Goal: Information Seeking & Learning: Learn about a topic

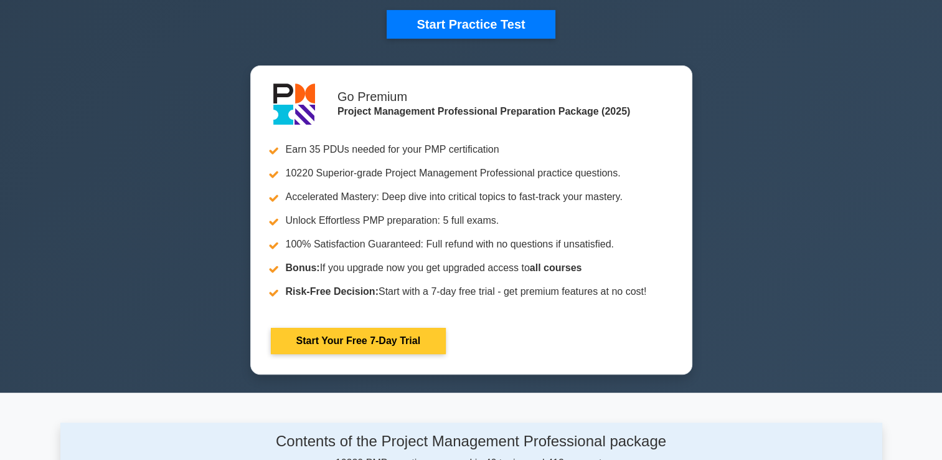
scroll to position [436, 0]
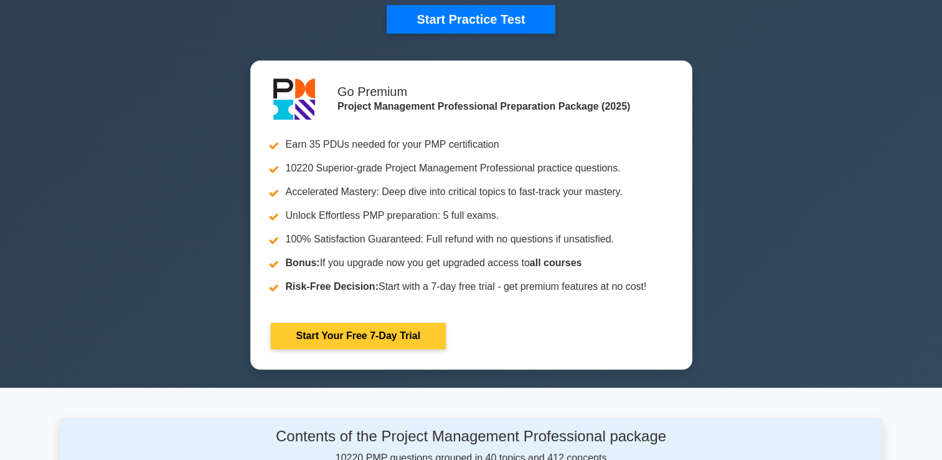
click at [391, 329] on link "Start Your Free 7-Day Trial" at bounding box center [358, 336] width 175 height 26
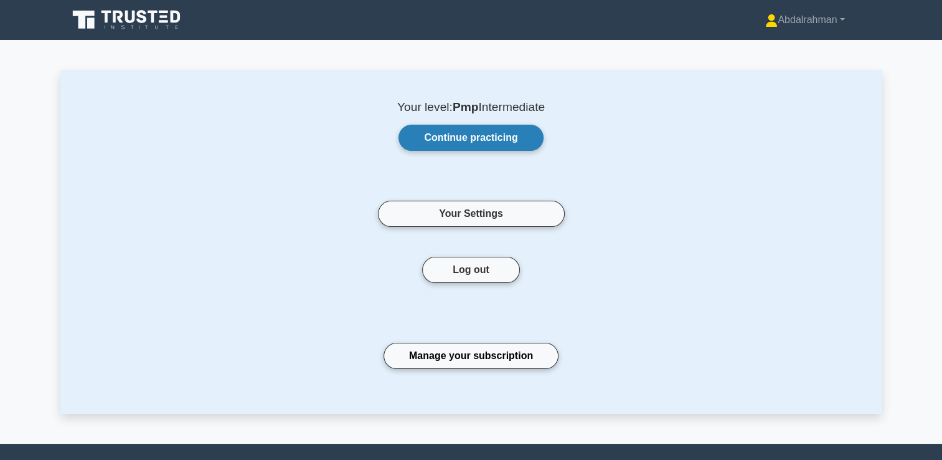
click at [465, 135] on link "Continue practicing" at bounding box center [471, 138] width 144 height 26
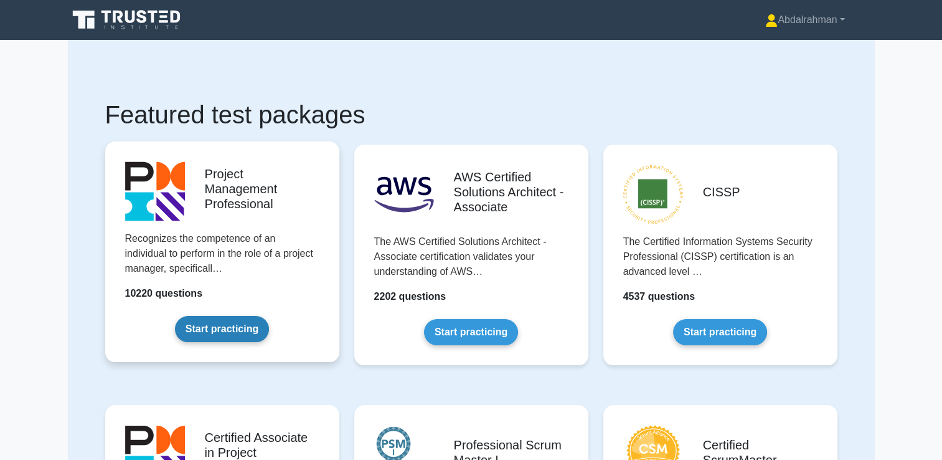
click at [222, 323] on link "Start practicing" at bounding box center [222, 329] width 94 height 26
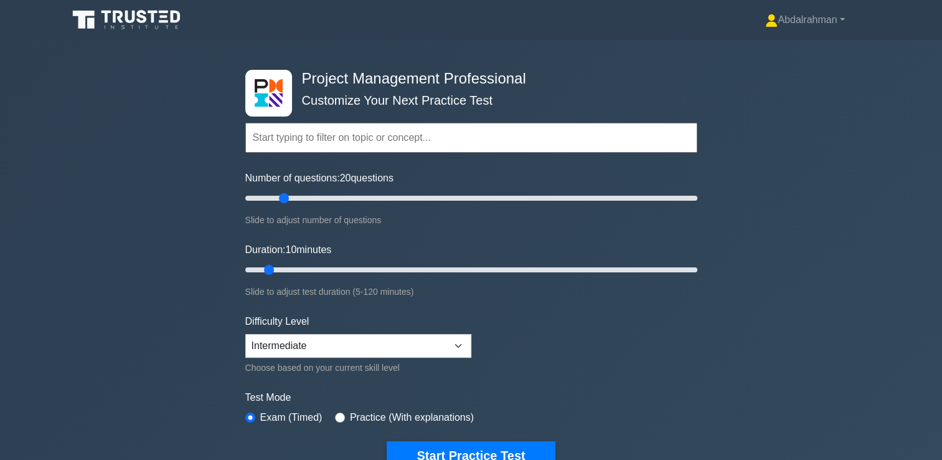
drag, startPoint x: 264, startPoint y: 193, endPoint x: 289, endPoint y: 202, distance: 26.4
type input "20"
click at [289, 202] on input "Number of questions: 20 questions" at bounding box center [471, 198] width 452 height 15
drag, startPoint x: 271, startPoint y: 266, endPoint x: 303, endPoint y: 266, distance: 31.8
type input "20"
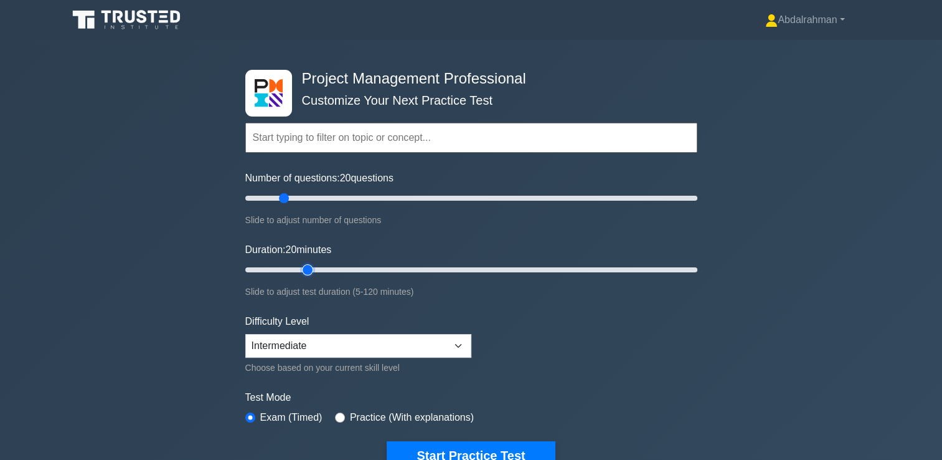
click at [303, 266] on input "Duration: 20 minutes" at bounding box center [471, 269] width 452 height 15
click at [461, 342] on select "Beginner Intermediate Expert" at bounding box center [358, 346] width 226 height 24
click at [245, 334] on select "Beginner Intermediate Expert" at bounding box center [358, 346] width 226 height 24
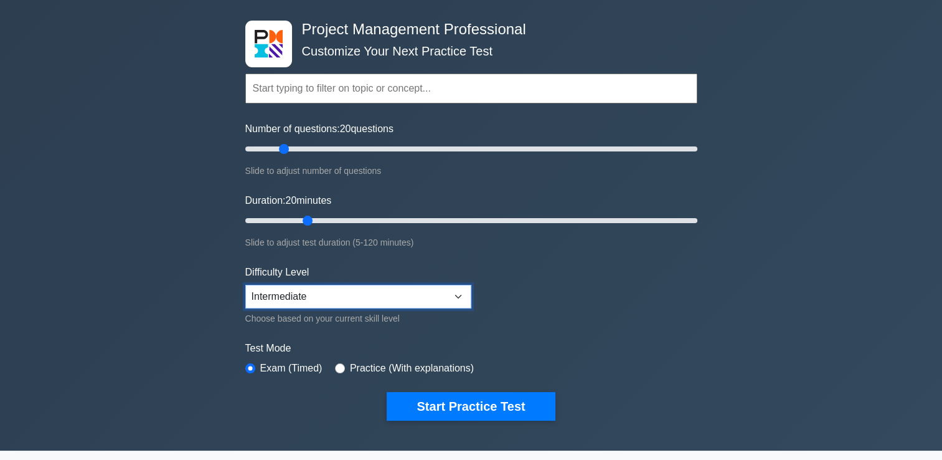
scroll to position [125, 0]
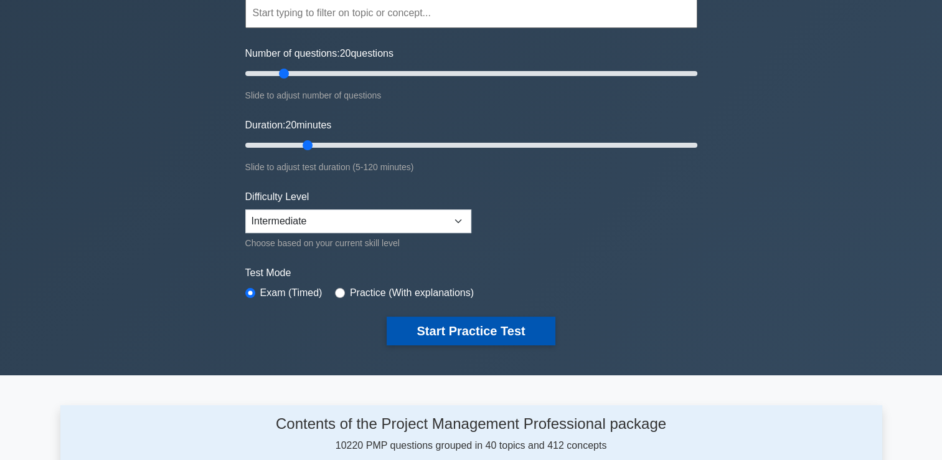
click at [476, 333] on button "Start Practice Test" at bounding box center [471, 330] width 168 height 29
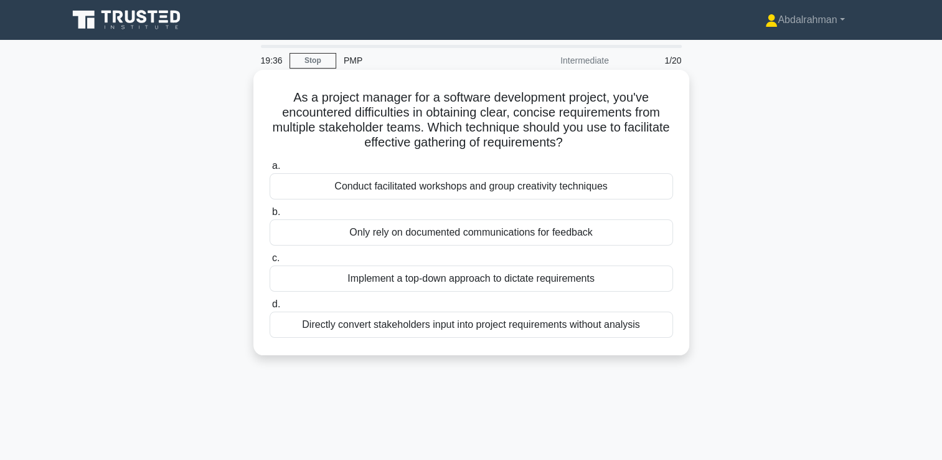
click at [479, 196] on div "Conduct facilitated workshops and group creativity techniques" at bounding box center [472, 186] width 404 height 26
click at [270, 170] on input "a. Conduct facilitated workshops and group creativity techniques" at bounding box center [270, 166] width 0 height 8
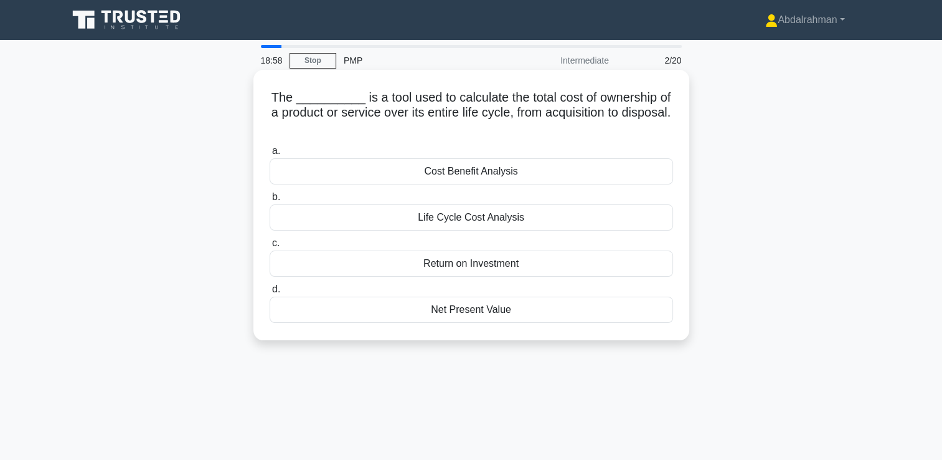
click at [447, 222] on div "Life Cycle Cost Analysis" at bounding box center [472, 217] width 404 height 26
click at [270, 201] on input "b. Life Cycle Cost Analysis" at bounding box center [270, 197] width 0 height 8
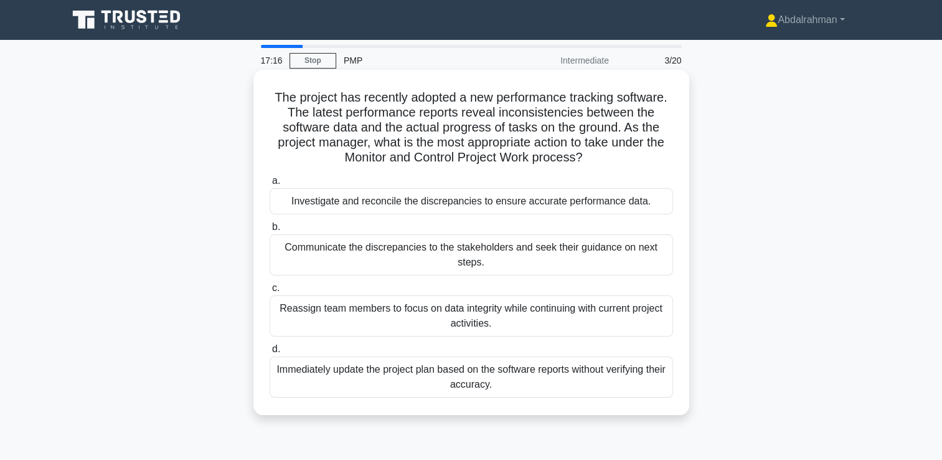
click at [441, 205] on div "Investigate and reconcile the discrepancies to ensure accurate performance data." at bounding box center [472, 201] width 404 height 26
click at [270, 185] on input "a. Investigate and reconcile the discrepancies to ensure accurate performance d…" at bounding box center [270, 181] width 0 height 8
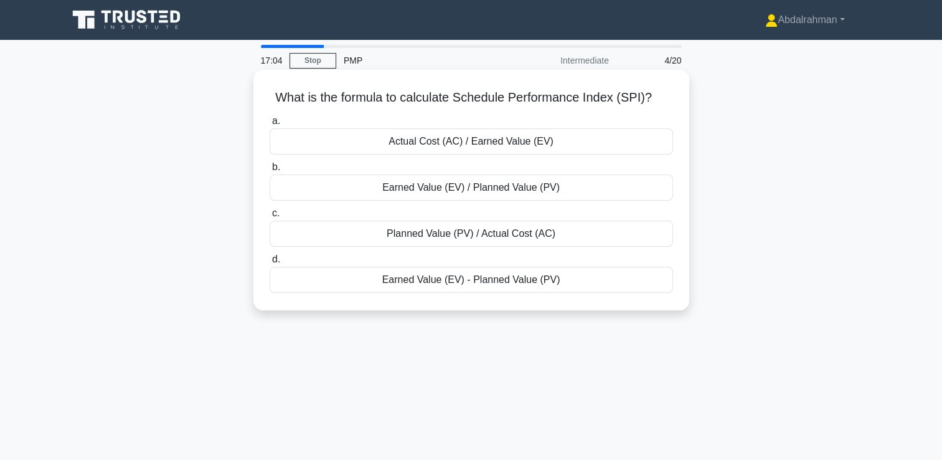
click at [456, 193] on div "Earned Value (EV) / Planned Value (PV)" at bounding box center [472, 187] width 404 height 26
click at [270, 171] on input "b. Earned Value (EV) / Planned Value (PV)" at bounding box center [270, 167] width 0 height 8
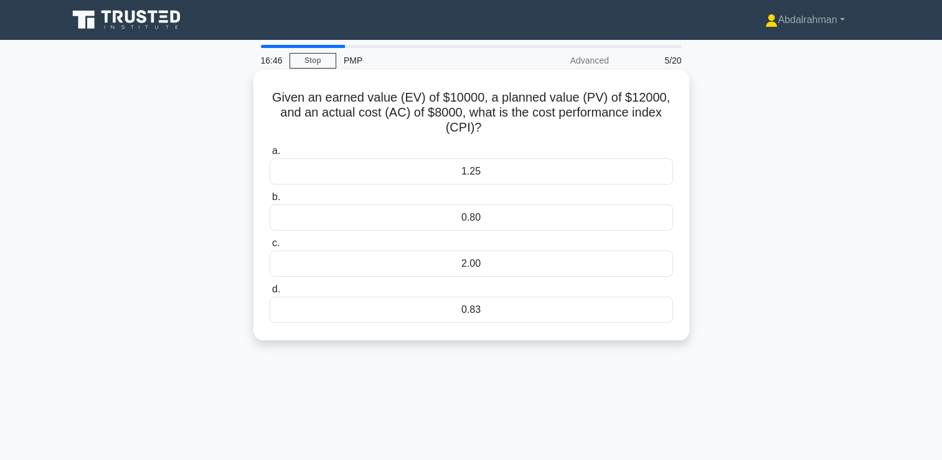
click at [470, 181] on div "1.25" at bounding box center [472, 171] width 404 height 26
click at [270, 155] on input "a. 1.25" at bounding box center [270, 151] width 0 height 8
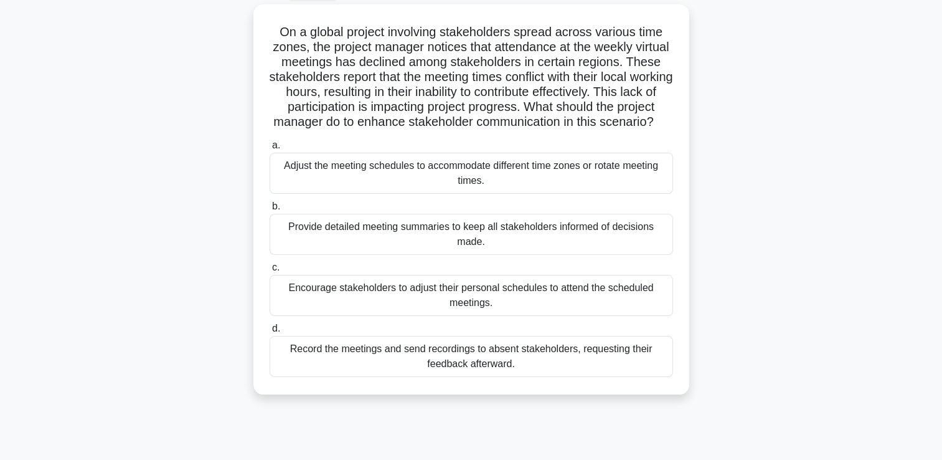
scroll to position [70, 0]
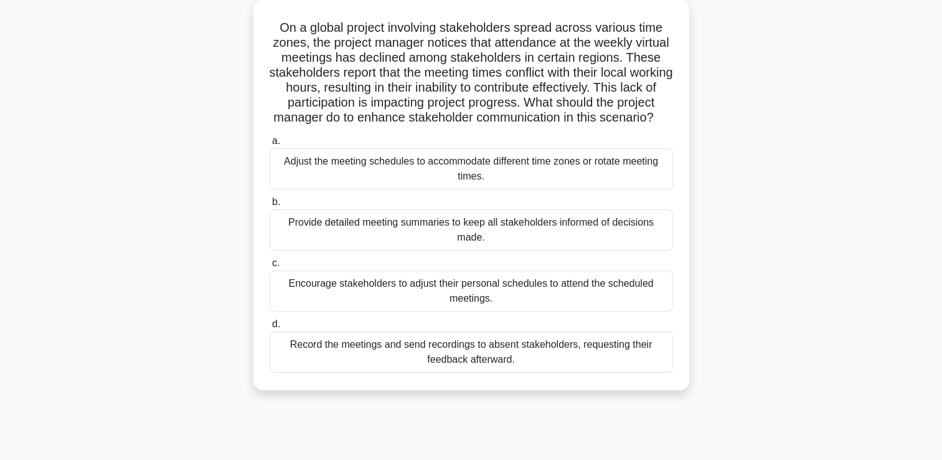
click at [470, 186] on div "Adjust the meeting schedules to accommodate different time zones or rotate meet…" at bounding box center [472, 168] width 404 height 41
click at [270, 145] on input "a. Adjust the meeting schedules to accommodate different time zones or rotate m…" at bounding box center [270, 141] width 0 height 8
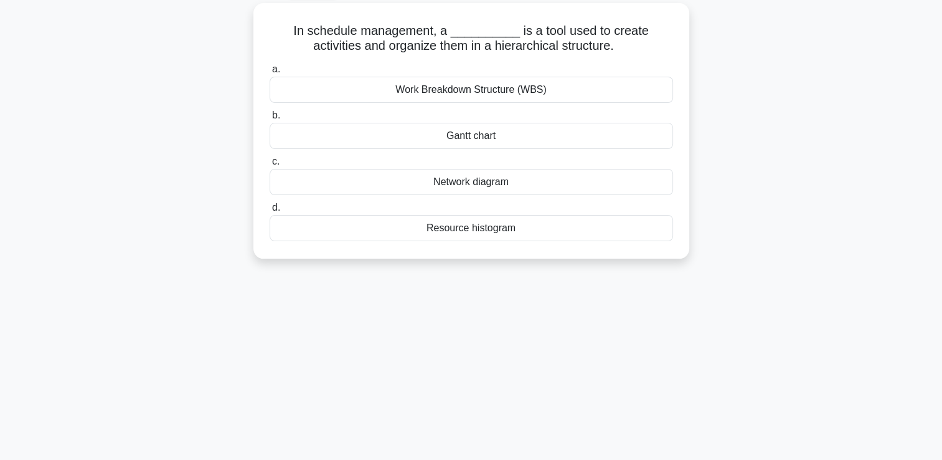
scroll to position [0, 0]
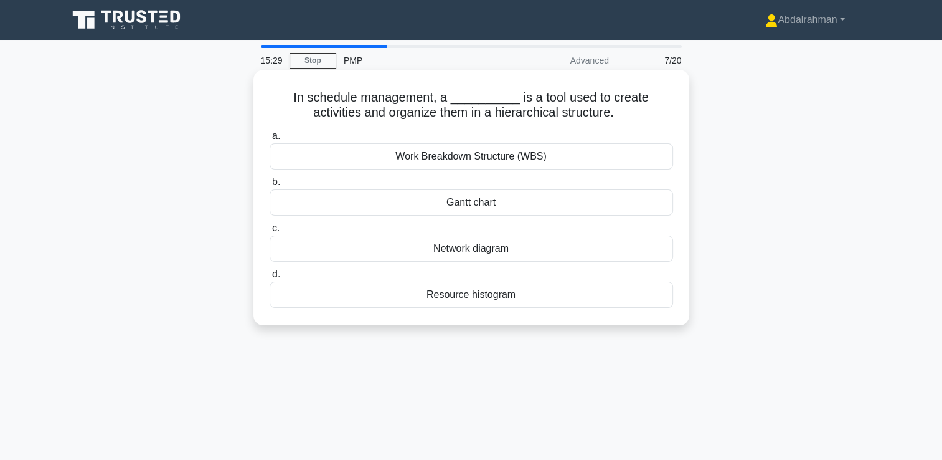
click at [526, 160] on div "Work Breakdown Structure (WBS)" at bounding box center [472, 156] width 404 height 26
click at [270, 140] on input "a. Work Breakdown Structure (WBS)" at bounding box center [270, 136] width 0 height 8
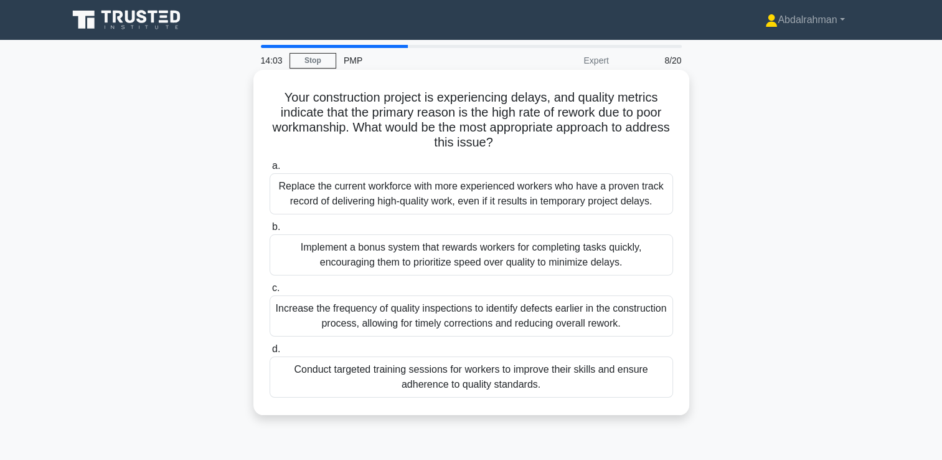
click at [598, 316] on div "Increase the frequency of quality inspections to identify defects earlier in th…" at bounding box center [472, 315] width 404 height 41
click at [270, 292] on input "c. Increase the frequency of quality inspections to identify defects earlier in…" at bounding box center [270, 288] width 0 height 8
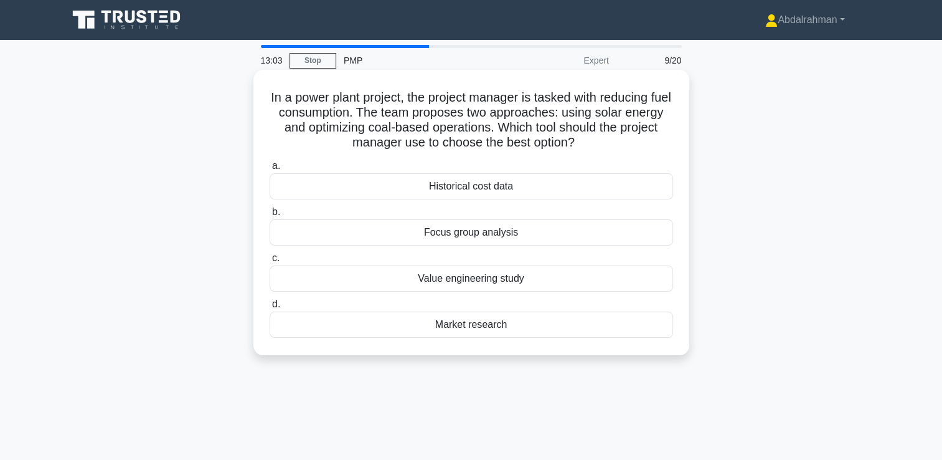
click at [481, 281] on div "Value engineering study" at bounding box center [472, 278] width 404 height 26
click at [270, 262] on input "c. Value engineering study" at bounding box center [270, 258] width 0 height 8
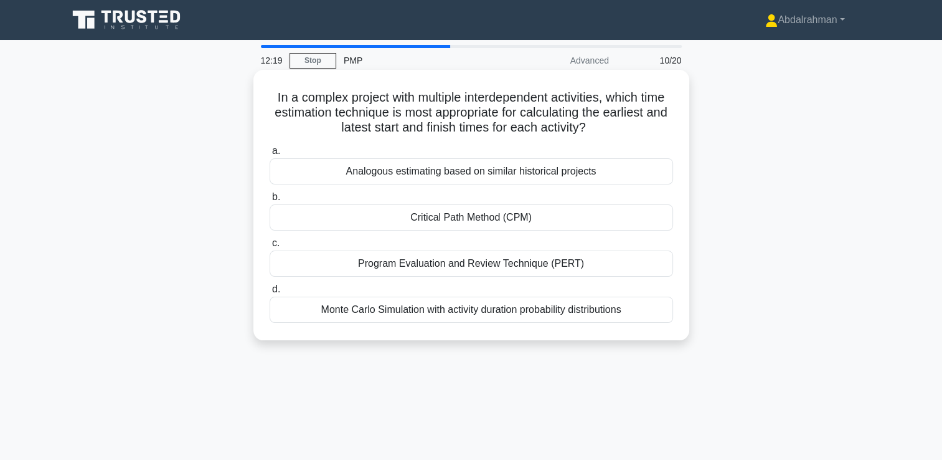
click at [485, 220] on div "Critical Path Method (CPM)" at bounding box center [472, 217] width 404 height 26
click at [270, 201] on input "b. Critical Path Method (CPM)" at bounding box center [270, 197] width 0 height 8
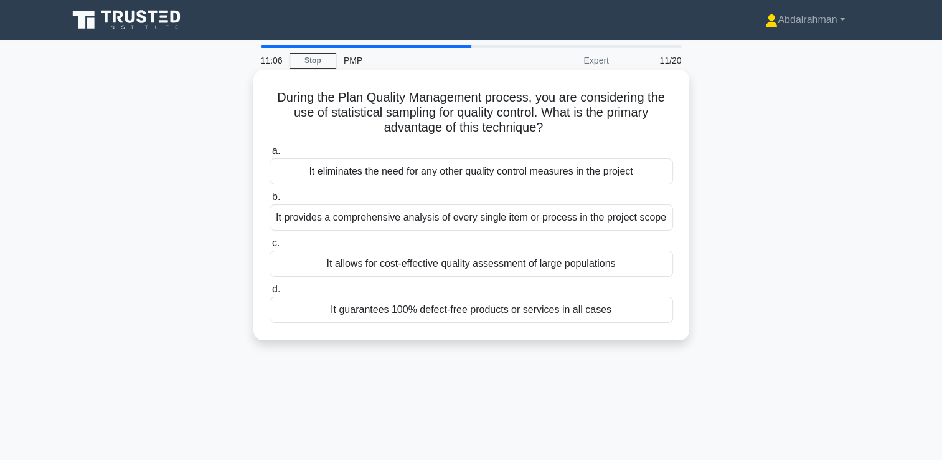
click at [600, 252] on div "It allows for cost-effective quality assessment of large populations" at bounding box center [472, 263] width 404 height 26
click at [270, 247] on input "c. It allows for cost-effective quality assessment of large populations" at bounding box center [270, 243] width 0 height 8
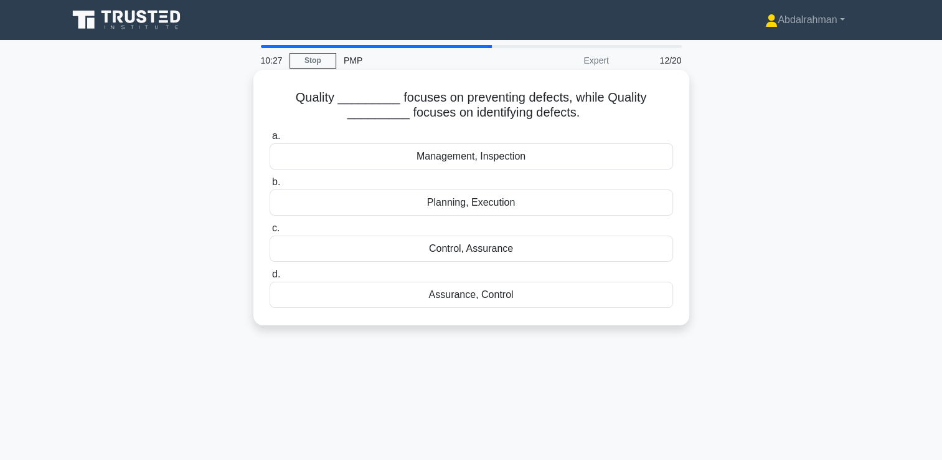
click at [491, 296] on div "Assurance, Control" at bounding box center [472, 294] width 404 height 26
click at [270, 278] on input "d. Assurance, Control" at bounding box center [270, 274] width 0 height 8
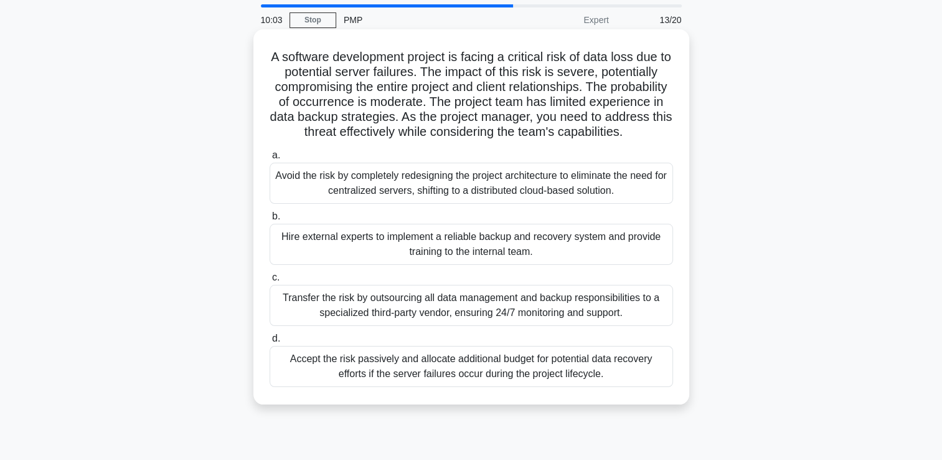
scroll to position [62, 0]
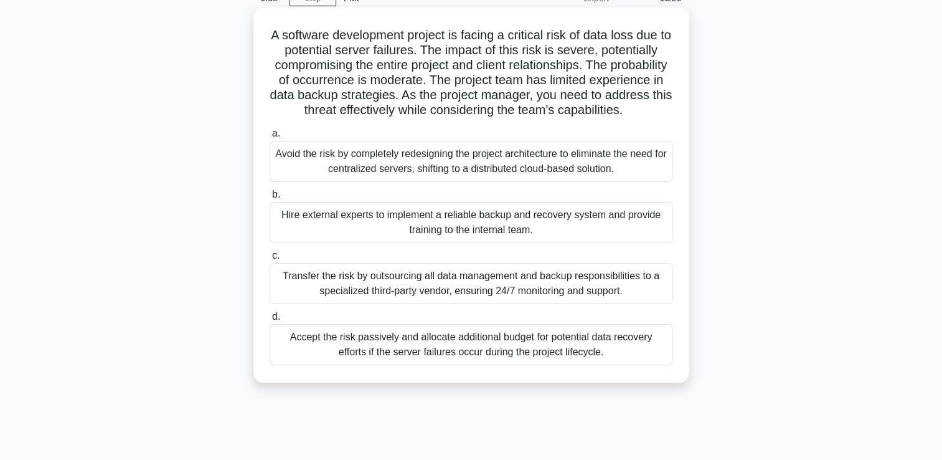
click at [448, 171] on div "Avoid the risk by completely redesigning the project architecture to eliminate …" at bounding box center [472, 161] width 404 height 41
click at [270, 138] on input "a. Avoid the risk by completely redesigning the project architecture to elimina…" at bounding box center [270, 134] width 0 height 8
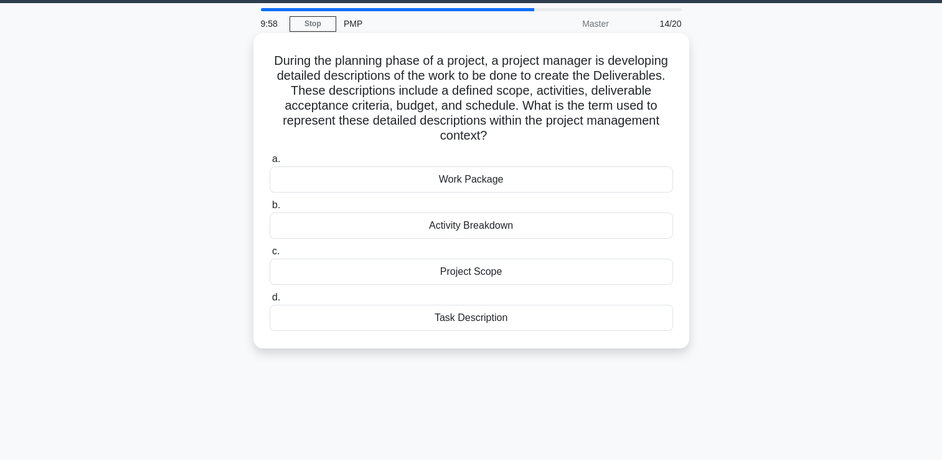
scroll to position [0, 0]
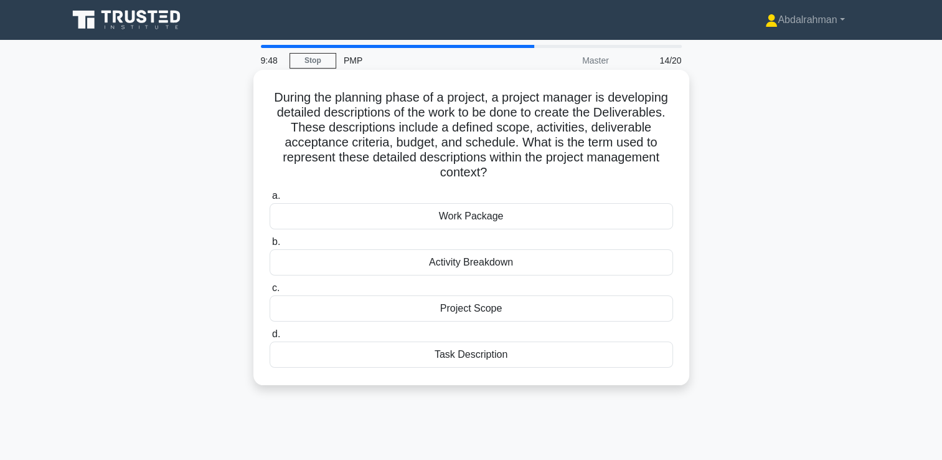
click at [425, 208] on div "Work Package" at bounding box center [472, 216] width 404 height 26
click at [270, 200] on input "a. Work Package" at bounding box center [270, 196] width 0 height 8
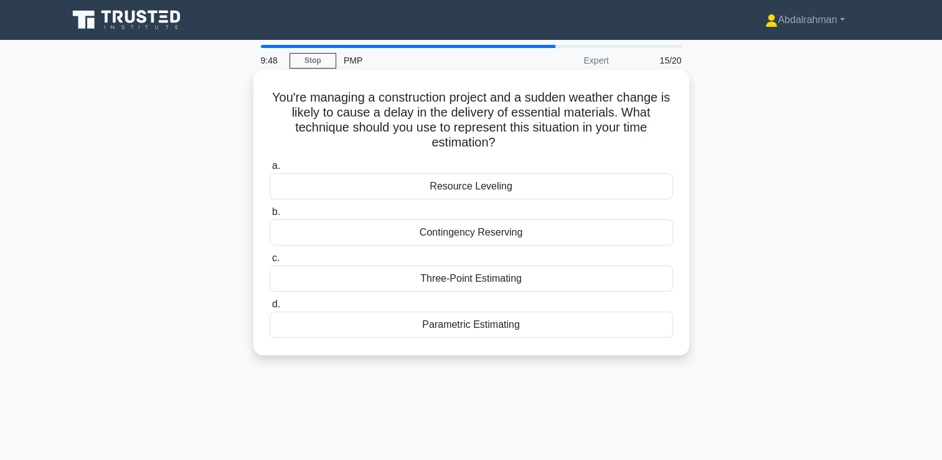
click at [442, 170] on label "a. Resource Leveling" at bounding box center [472, 178] width 404 height 41
click at [270, 170] on input "a. Resource Leveling" at bounding box center [270, 166] width 0 height 8
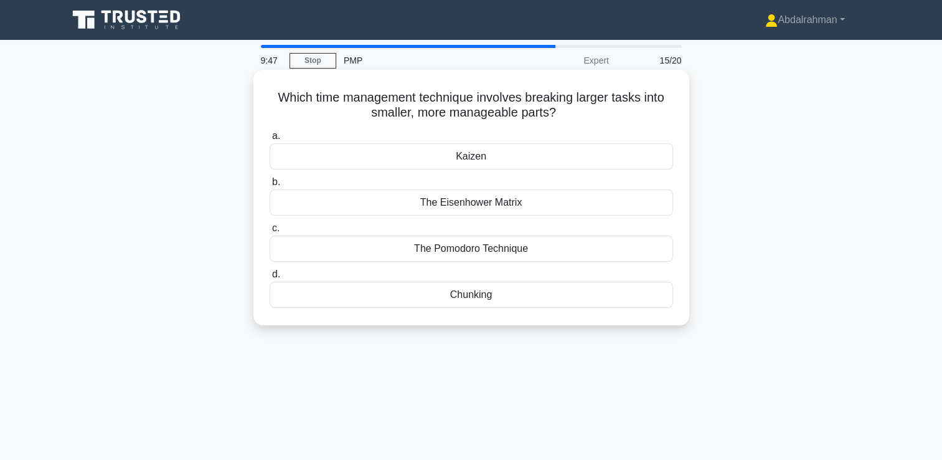
click at [440, 187] on label "b. The Eisenhower Matrix" at bounding box center [472, 194] width 404 height 41
click at [270, 186] on input "b. The Eisenhower Matrix" at bounding box center [270, 182] width 0 height 8
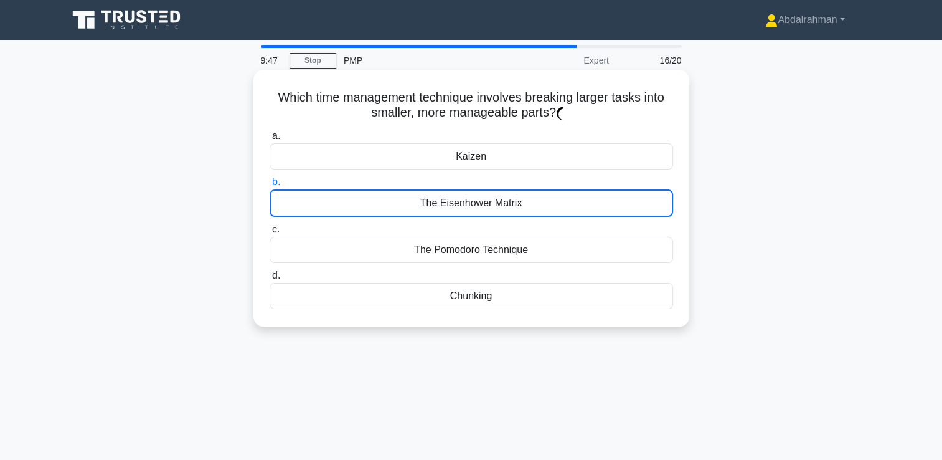
click at [452, 159] on div "Kaizen" at bounding box center [472, 156] width 404 height 26
click at [270, 140] on input "a. Kaizen" at bounding box center [270, 136] width 0 height 8
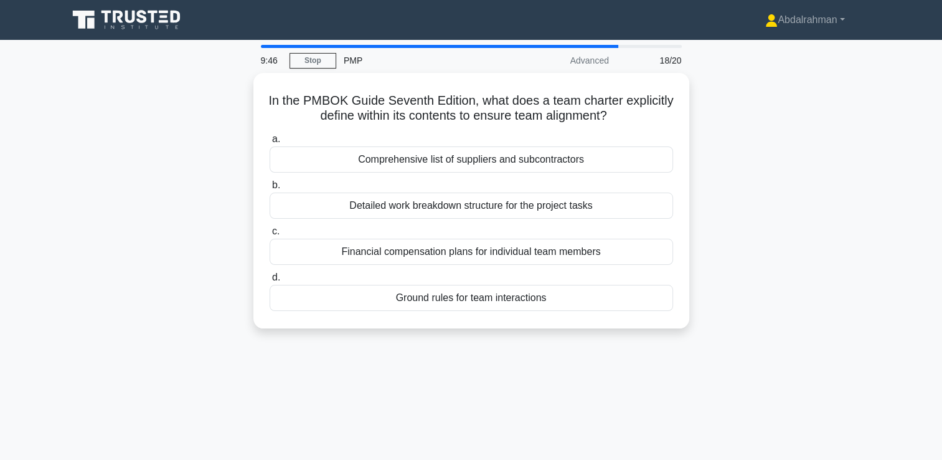
click at [452, 159] on div "Comprehensive list of suppliers and subcontractors" at bounding box center [472, 159] width 404 height 26
click at [270, 143] on input "a. Comprehensive list of suppliers and subcontractors" at bounding box center [270, 139] width 0 height 8
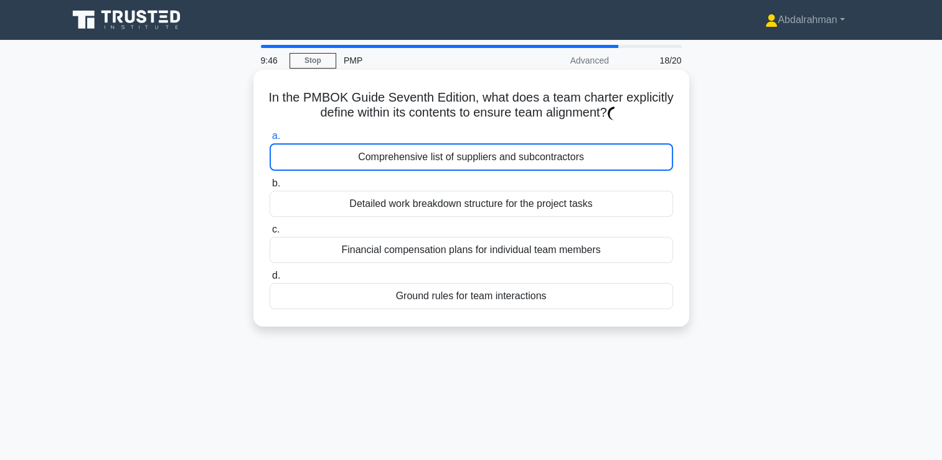
drag, startPoint x: 452, startPoint y: 160, endPoint x: 446, endPoint y: 167, distance: 9.3
click at [445, 167] on div "Comprehensive list of suppliers and subcontractors" at bounding box center [472, 156] width 404 height 27
click at [270, 140] on input "a. Comprehensive list of suppliers and subcontractors" at bounding box center [270, 136] width 0 height 8
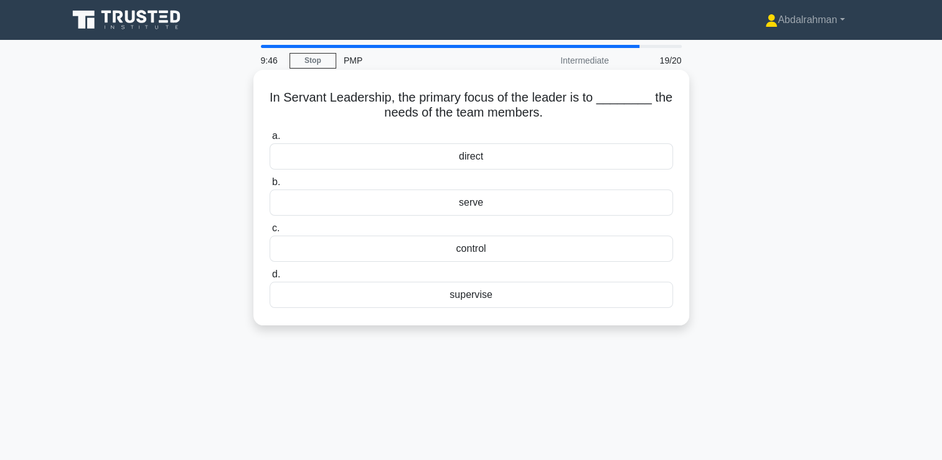
drag, startPoint x: 446, startPoint y: 167, endPoint x: 449, endPoint y: 158, distance: 9.8
click at [448, 159] on div "direct" at bounding box center [472, 156] width 404 height 26
click at [450, 158] on div "direct" at bounding box center [472, 156] width 404 height 26
click at [270, 140] on input "a. direct" at bounding box center [270, 136] width 0 height 8
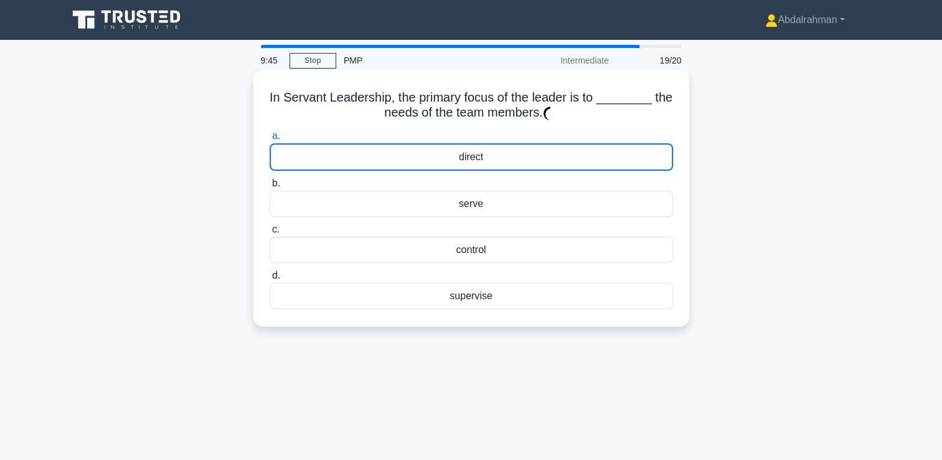
click at [450, 156] on div "direct" at bounding box center [472, 156] width 404 height 27
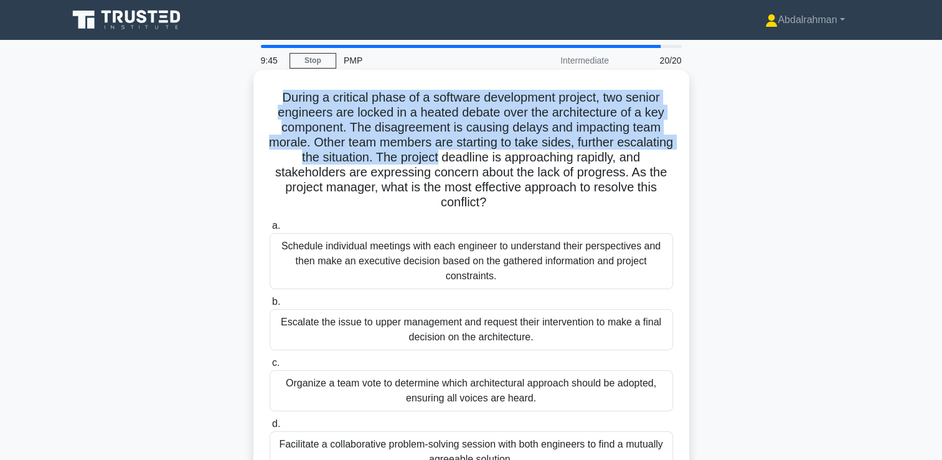
drag, startPoint x: 450, startPoint y: 156, endPoint x: 447, endPoint y: 162, distance: 7.0
click at [446, 159] on h5 "During a critical phase of a software development project, two senior engineers…" at bounding box center [471, 150] width 406 height 121
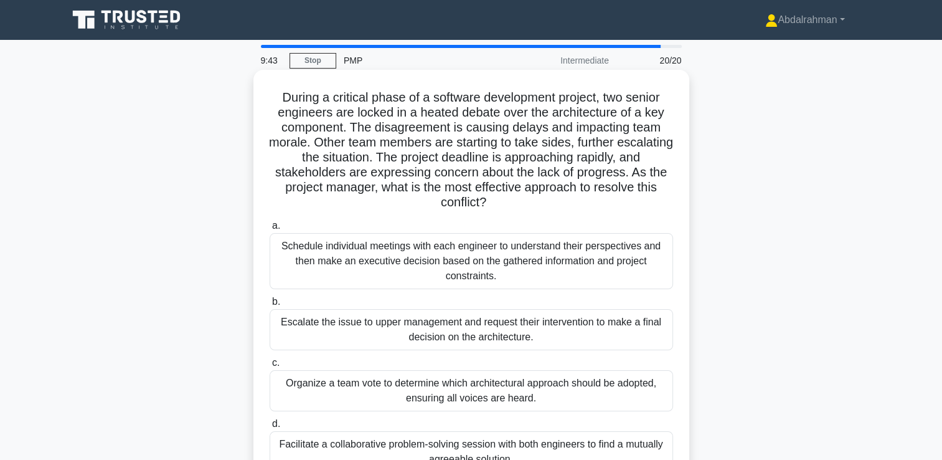
click at [483, 245] on div "Schedule individual meetings with each engineer to understand their perspective…" at bounding box center [472, 261] width 404 height 56
click at [270, 230] on input "a. Schedule individual meetings with each engineer to understand their perspect…" at bounding box center [270, 226] width 0 height 8
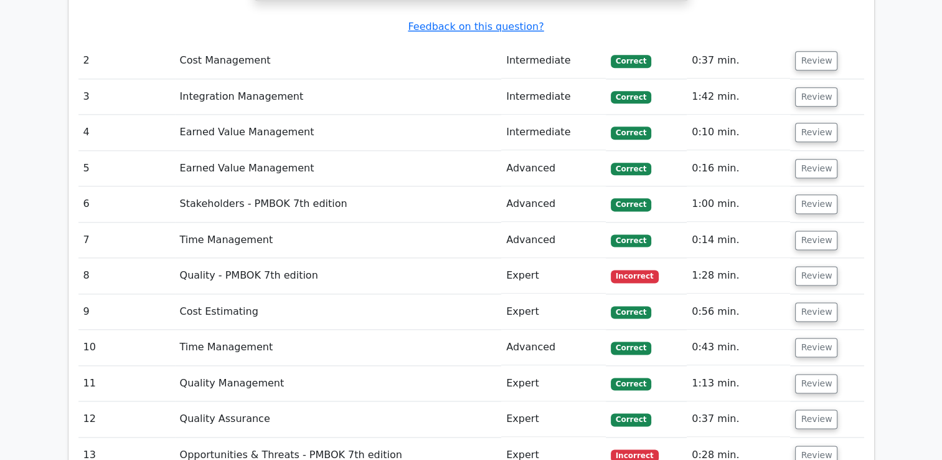
scroll to position [1557, 0]
click at [824, 265] on button "Review" at bounding box center [816, 274] width 42 height 19
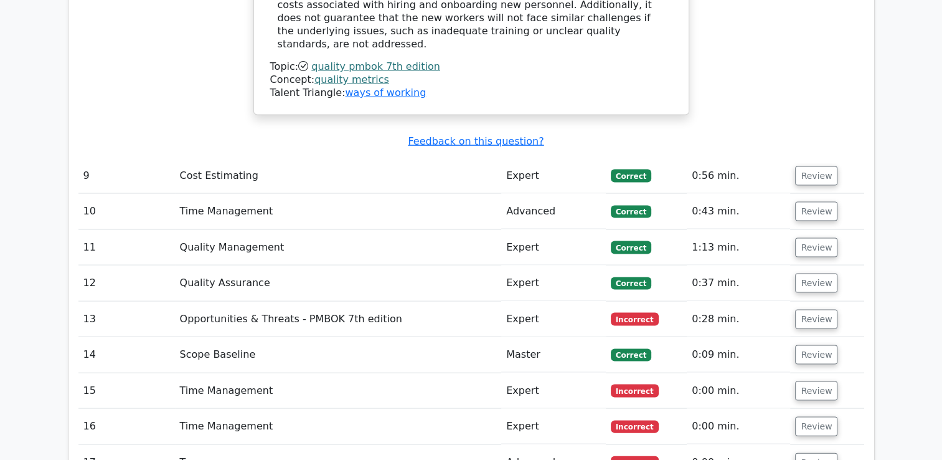
scroll to position [2553, 0]
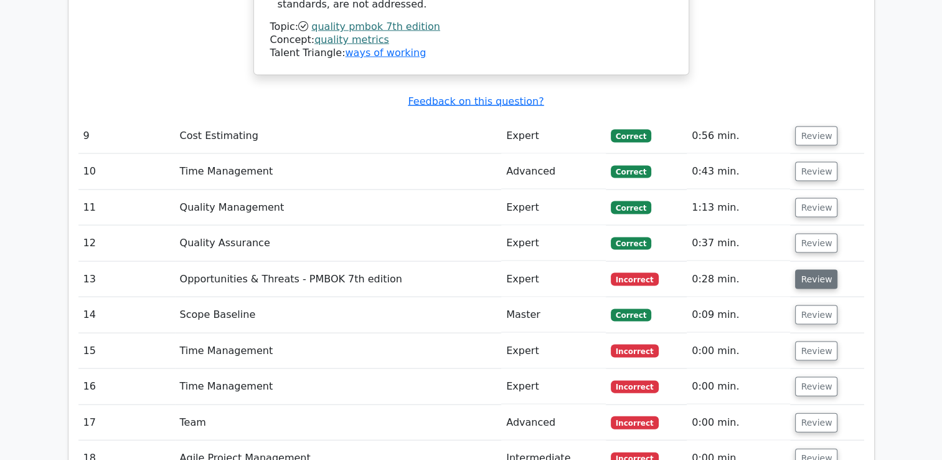
click at [802, 270] on button "Review" at bounding box center [816, 279] width 42 height 19
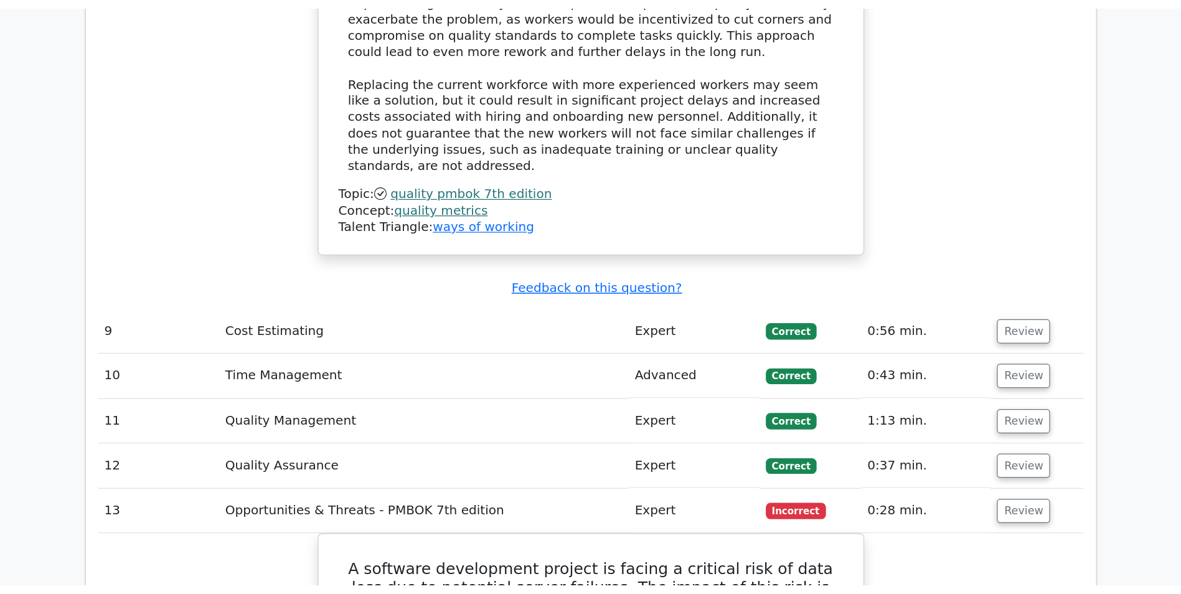
scroll to position [2429, 0]
